Goal: Information Seeking & Learning: Understand process/instructions

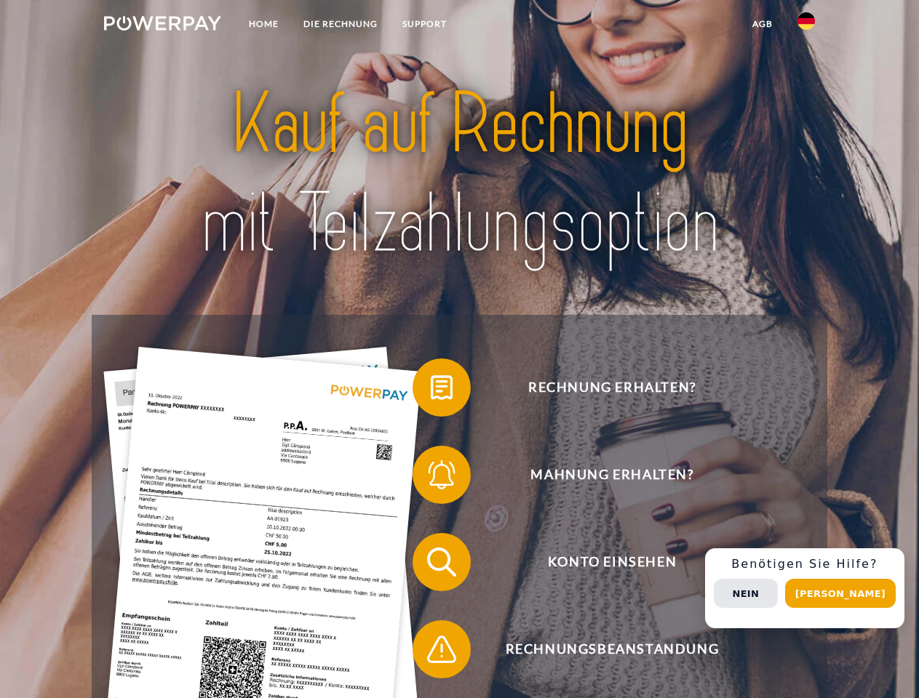
click at [162, 25] on img at bounding box center [162, 23] width 117 height 15
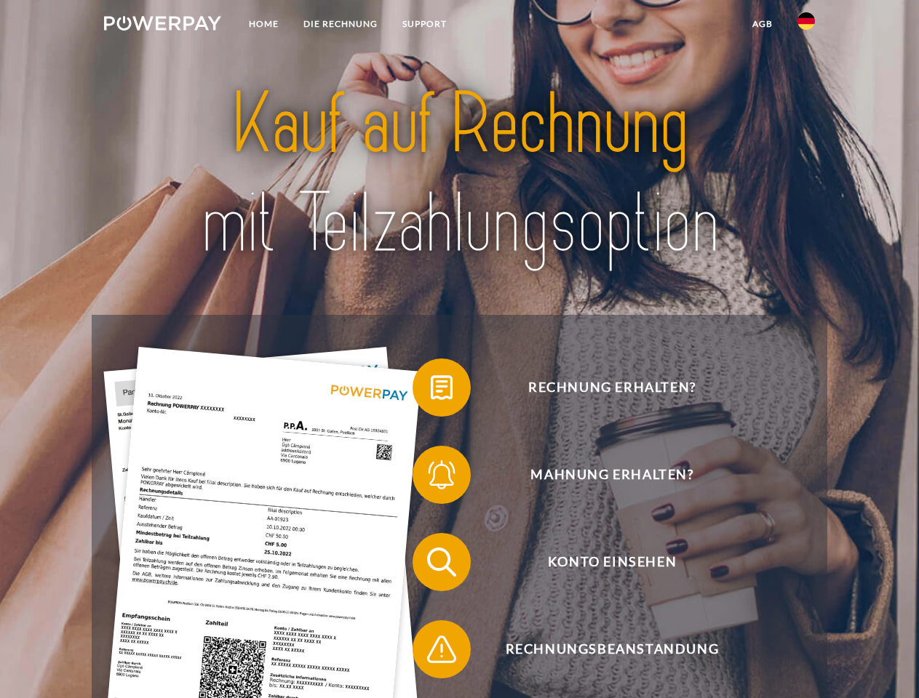
click at [806, 25] on img at bounding box center [805, 20] width 17 height 17
click at [762, 24] on link "agb" at bounding box center [762, 24] width 45 height 26
click at [431, 391] on span at bounding box center [419, 387] width 73 height 73
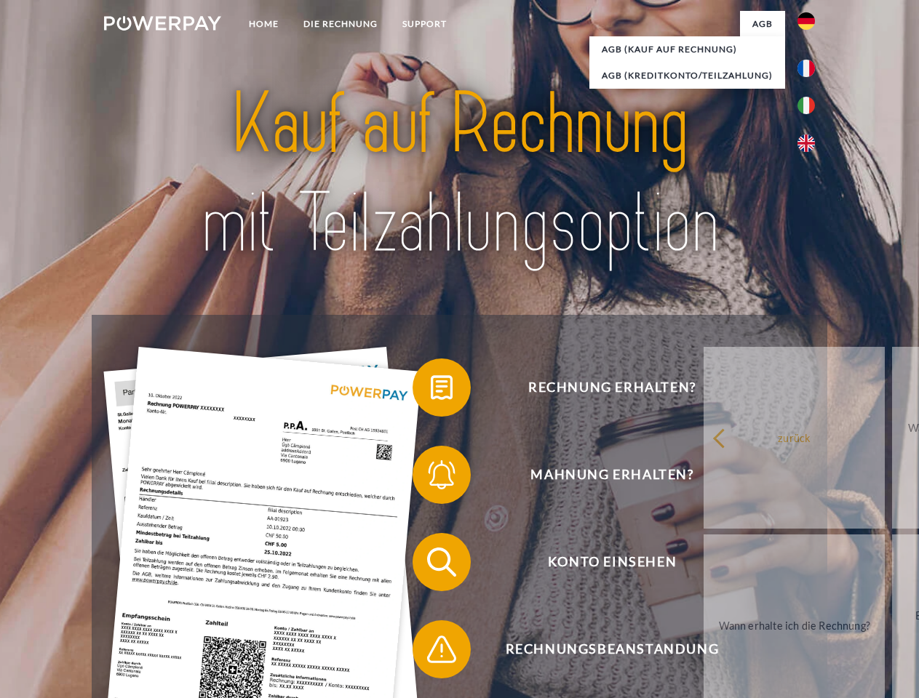
click at [431, 478] on span at bounding box center [419, 475] width 73 height 73
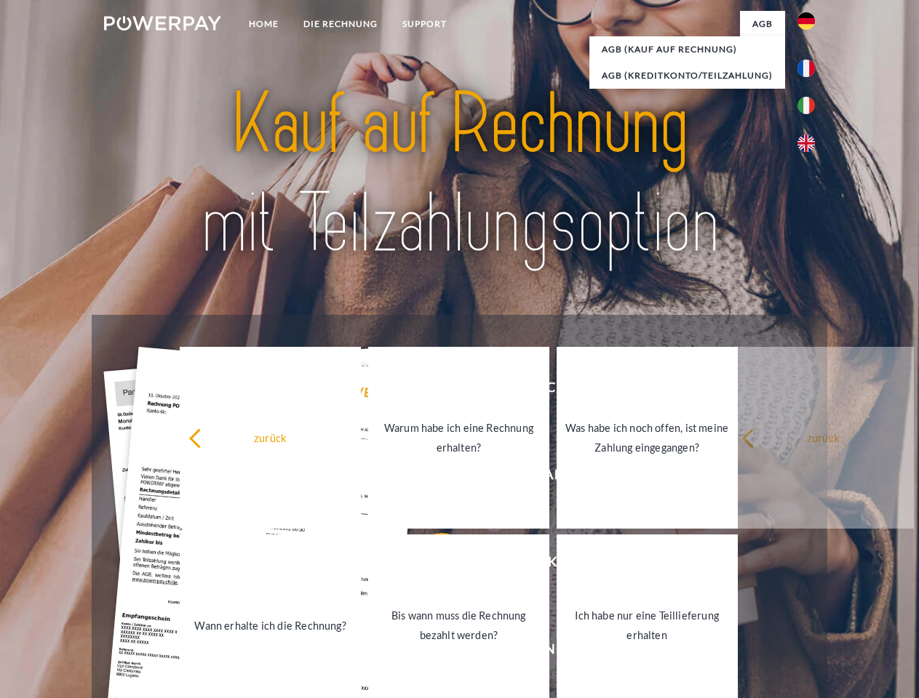
click at [431, 565] on link "Bis wann muss die Rechnung bezahlt werden?" at bounding box center [458, 626] width 181 height 182
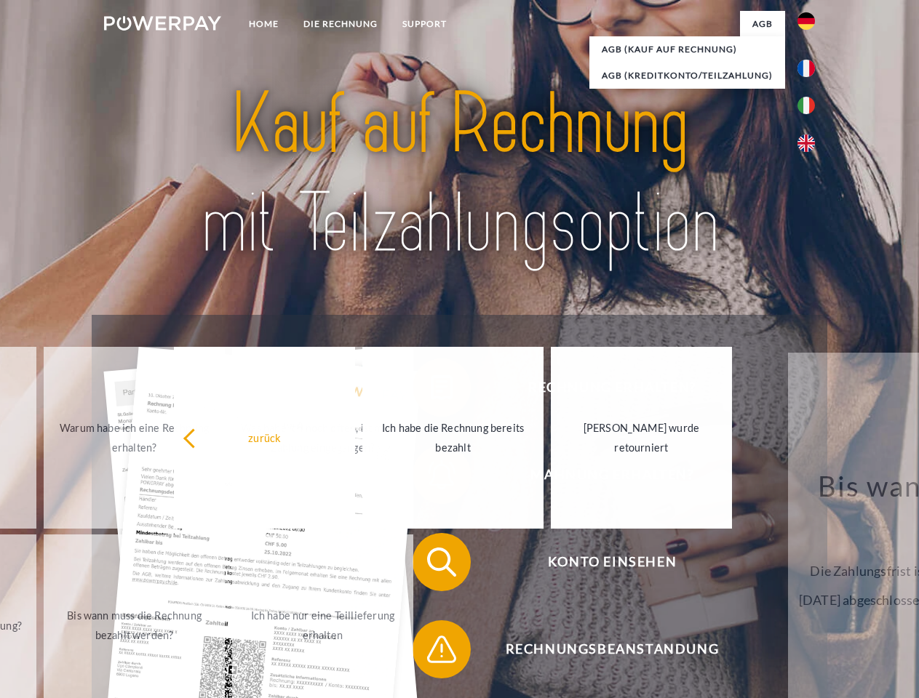
click at [431, 653] on span at bounding box center [419, 649] width 73 height 73
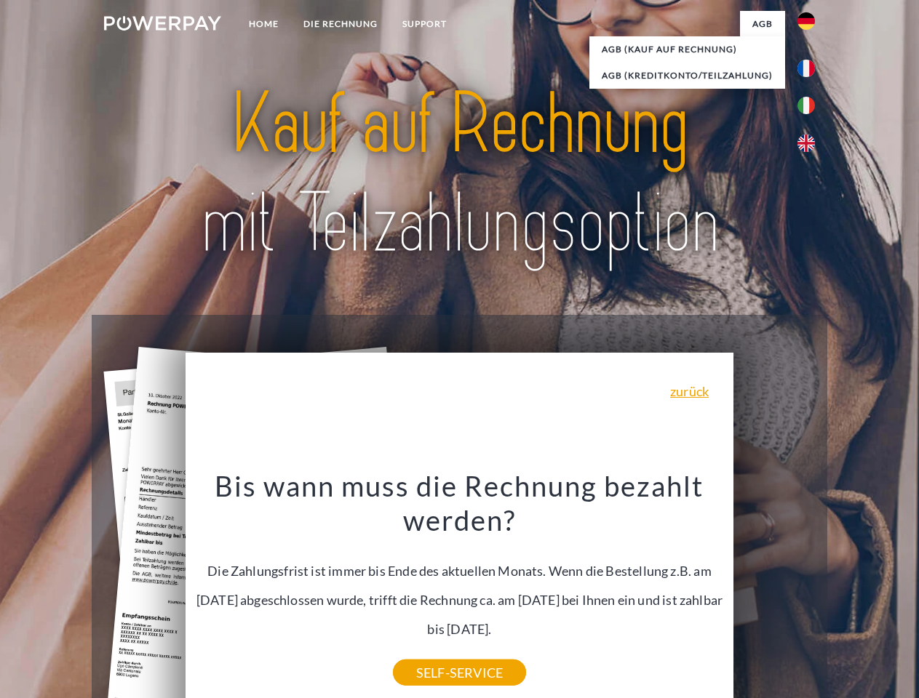
click at [810, 589] on div "Rechnung erhalten? Mahnung erhalten? Konto einsehen" at bounding box center [459, 606] width 735 height 582
click at [774, 591] on span "Konto einsehen" at bounding box center [612, 562] width 356 height 58
click at [845, 594] on header "Home DIE RECHNUNG SUPPORT" at bounding box center [459, 502] width 919 height 1005
